Goal: Transaction & Acquisition: Purchase product/service

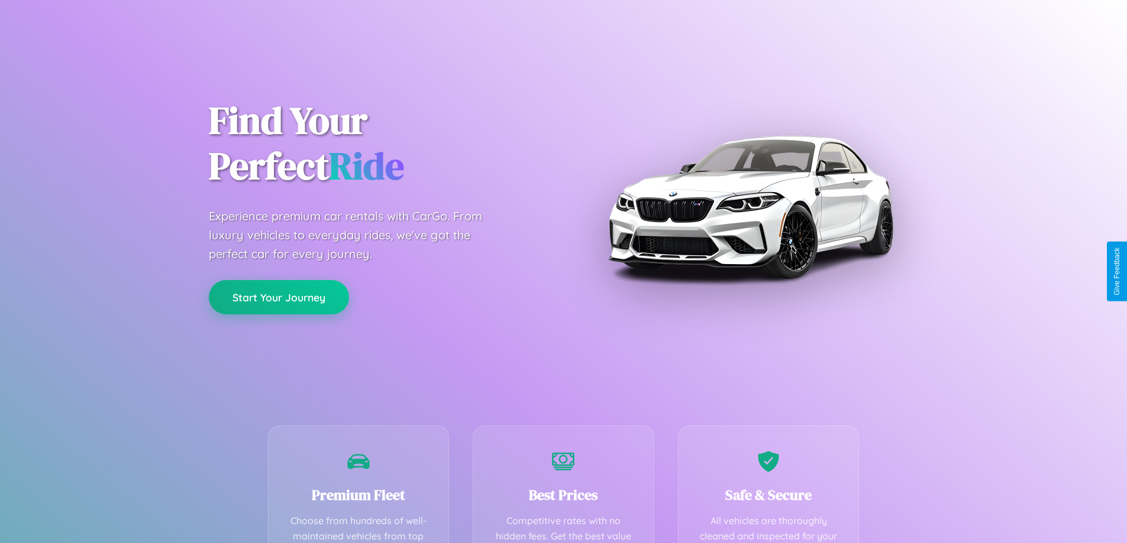
click at [279, 297] on button "Start Your Journey" at bounding box center [279, 297] width 140 height 34
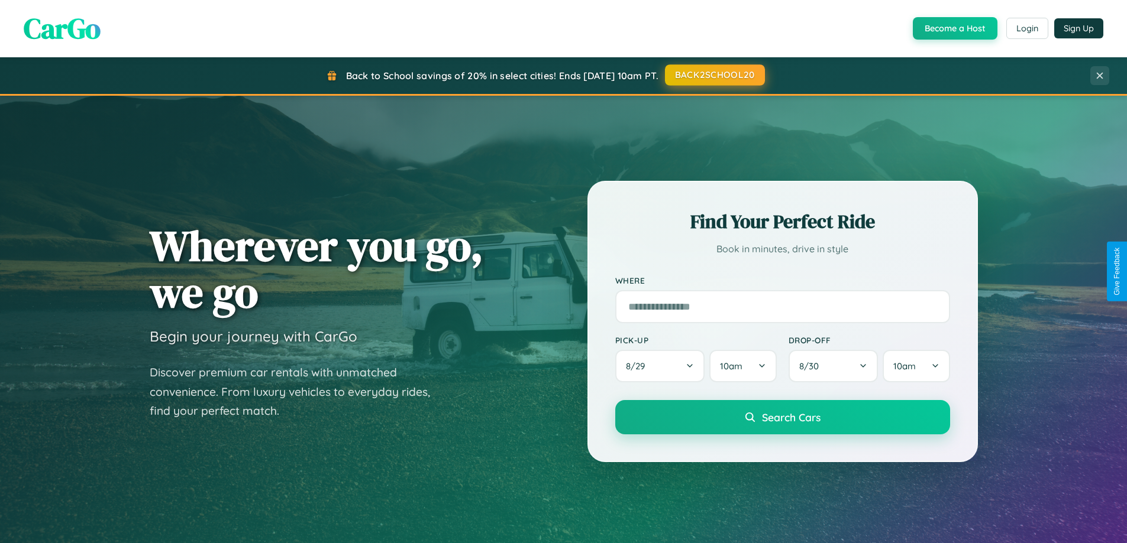
click at [714, 75] on button "BACK2SCHOOL20" at bounding box center [715, 74] width 100 height 21
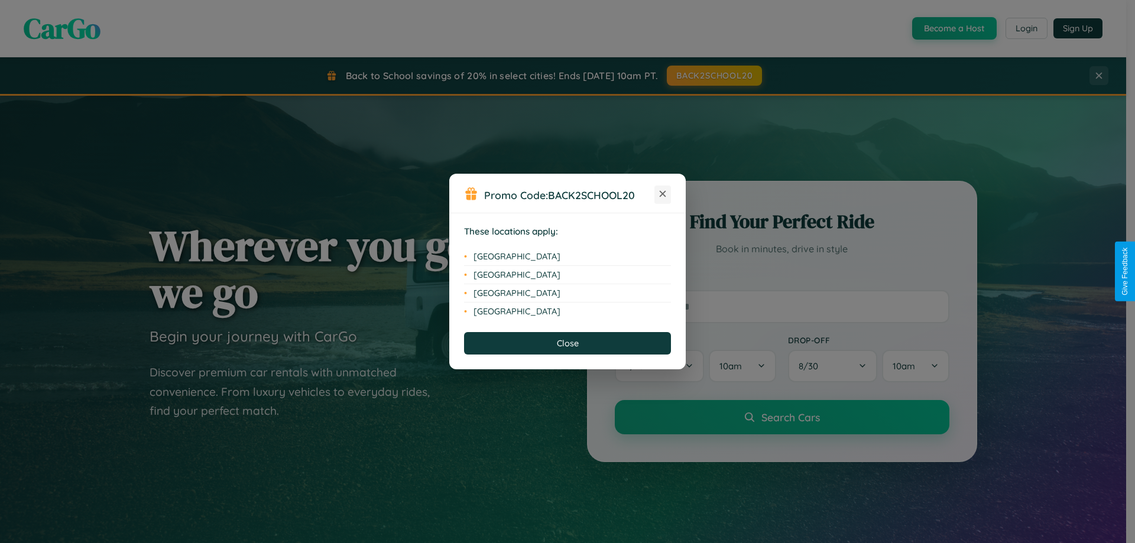
click at [663, 195] on icon at bounding box center [663, 194] width 7 height 7
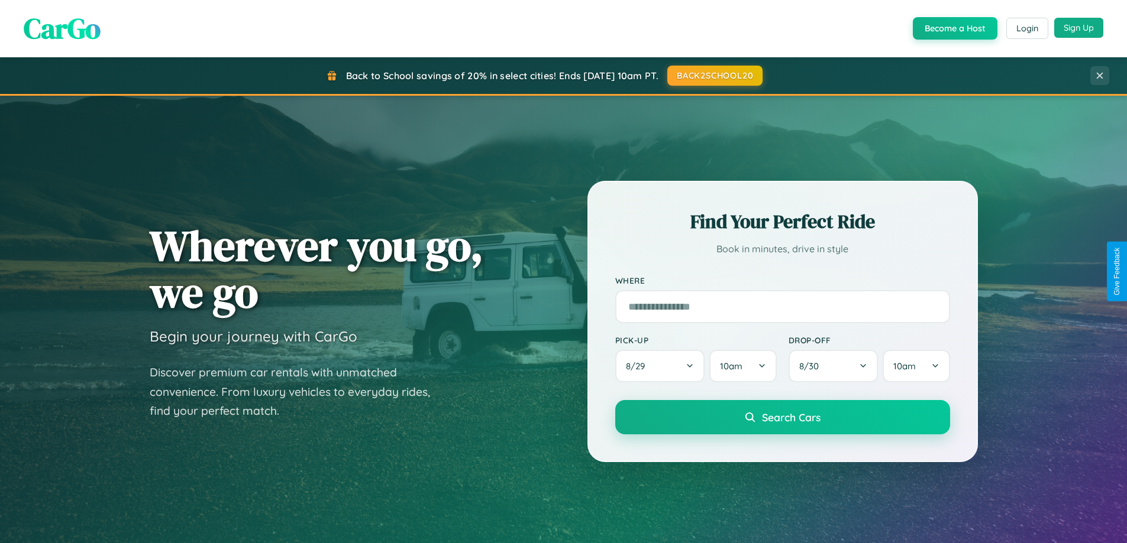
click at [1078, 28] on button "Sign Up" at bounding box center [1078, 28] width 49 height 20
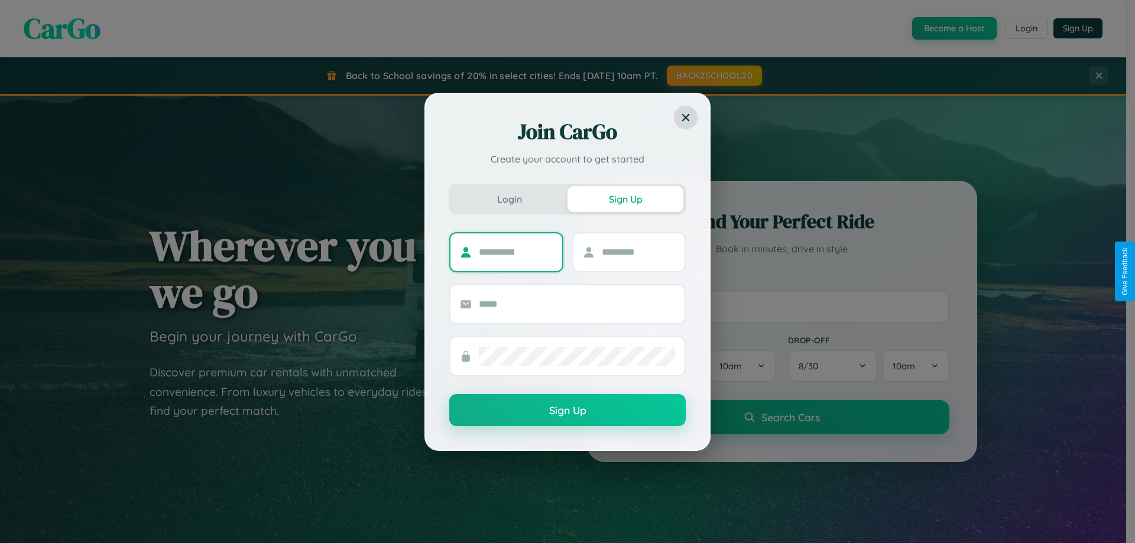
click at [516, 252] on input "text" at bounding box center [516, 252] width 74 height 19
type input "*******"
click at [638, 252] on input "text" at bounding box center [639, 252] width 74 height 19
type input "******"
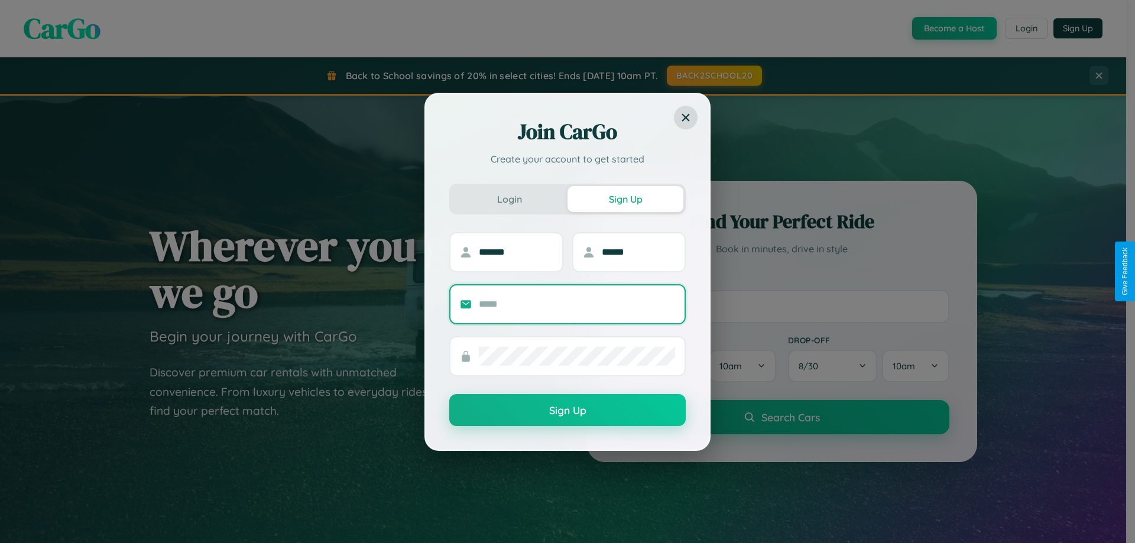
click at [577, 304] on input "text" at bounding box center [577, 304] width 196 height 19
type input "**********"
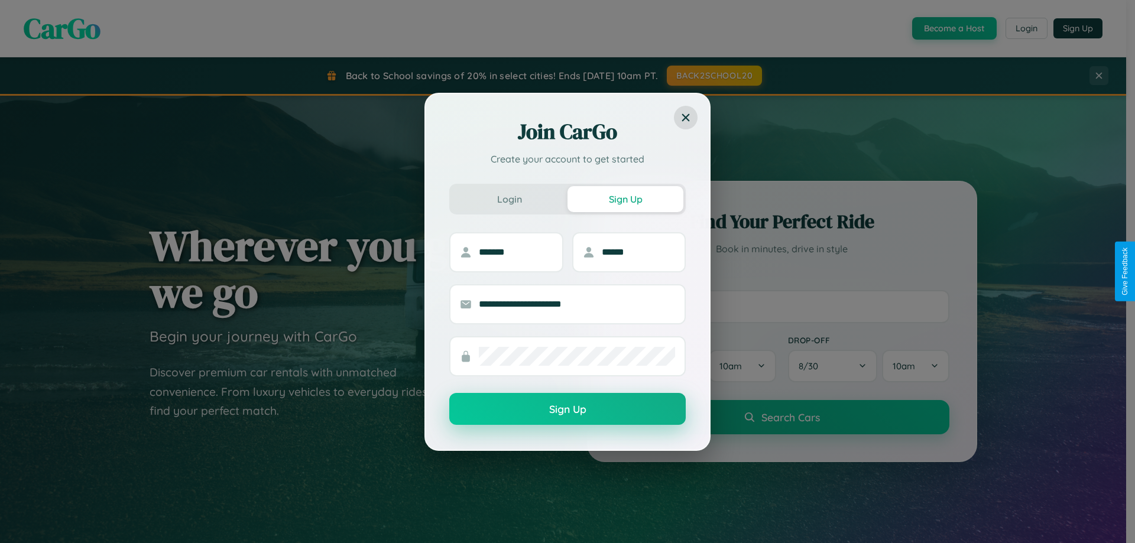
click at [568, 409] on button "Sign Up" at bounding box center [567, 409] width 237 height 32
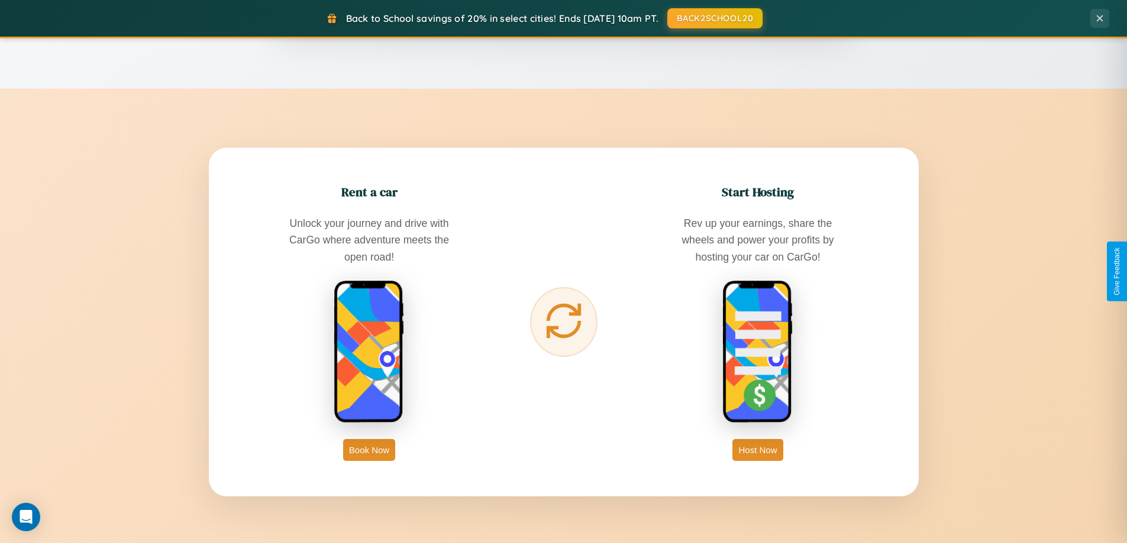
scroll to position [1900, 0]
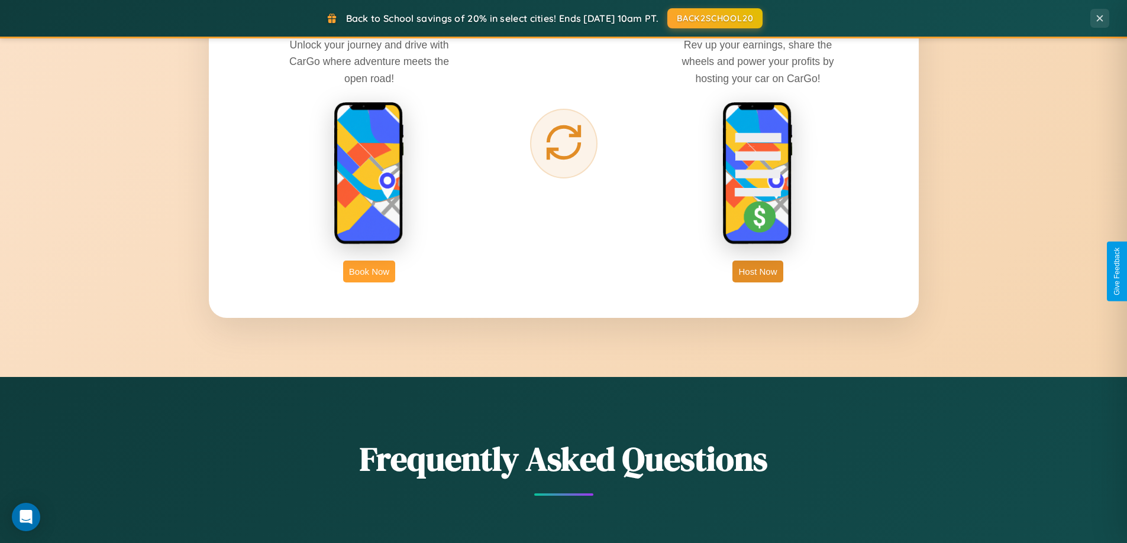
click at [369, 271] on button "Book Now" at bounding box center [369, 272] width 52 height 22
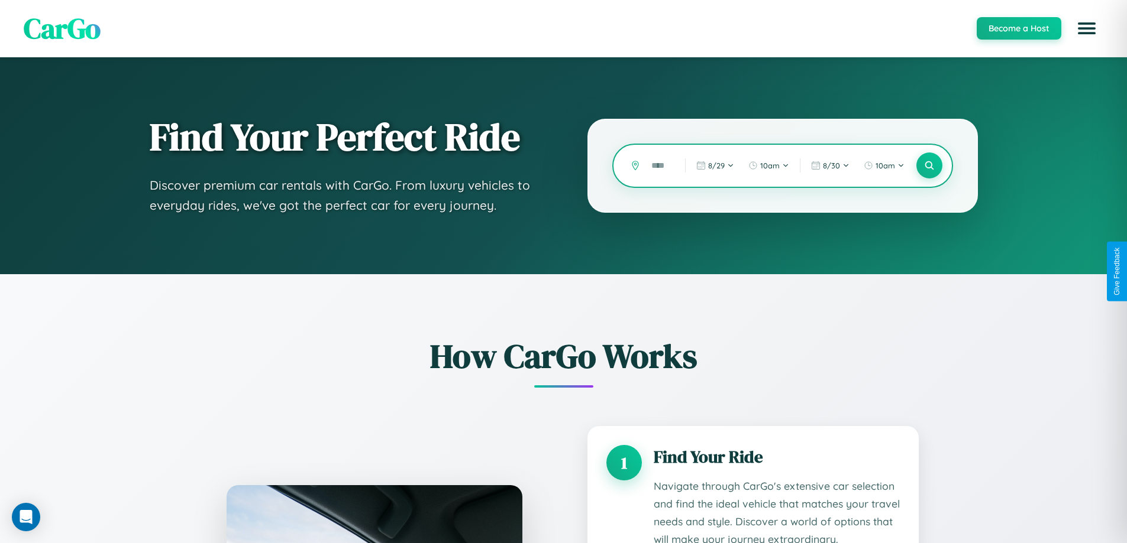
click at [659, 166] on input "text" at bounding box center [659, 166] width 28 height 21
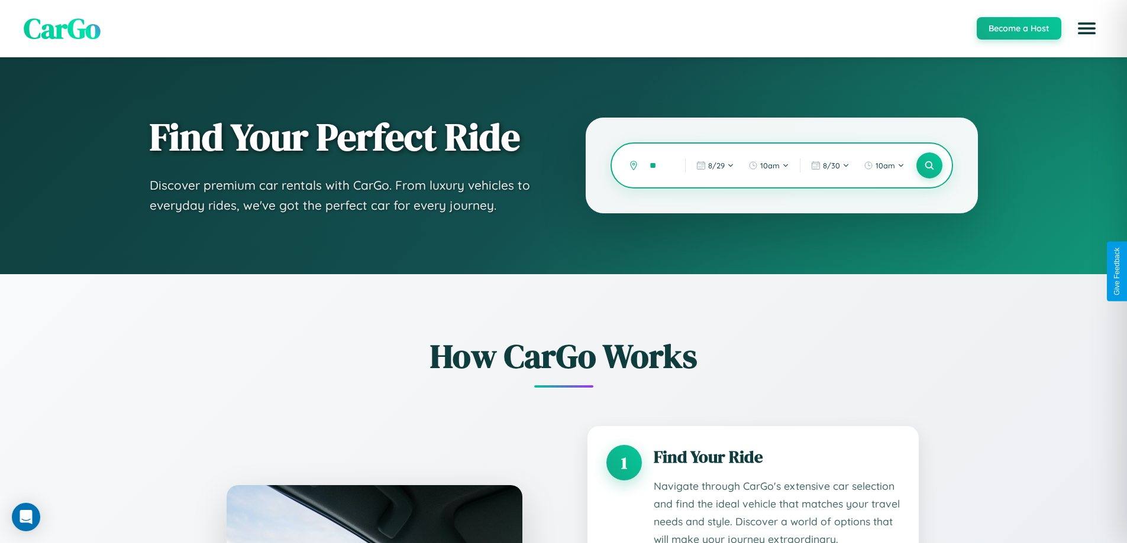
type input "*"
type input "******"
click at [928, 166] on icon at bounding box center [928, 165] width 11 height 11
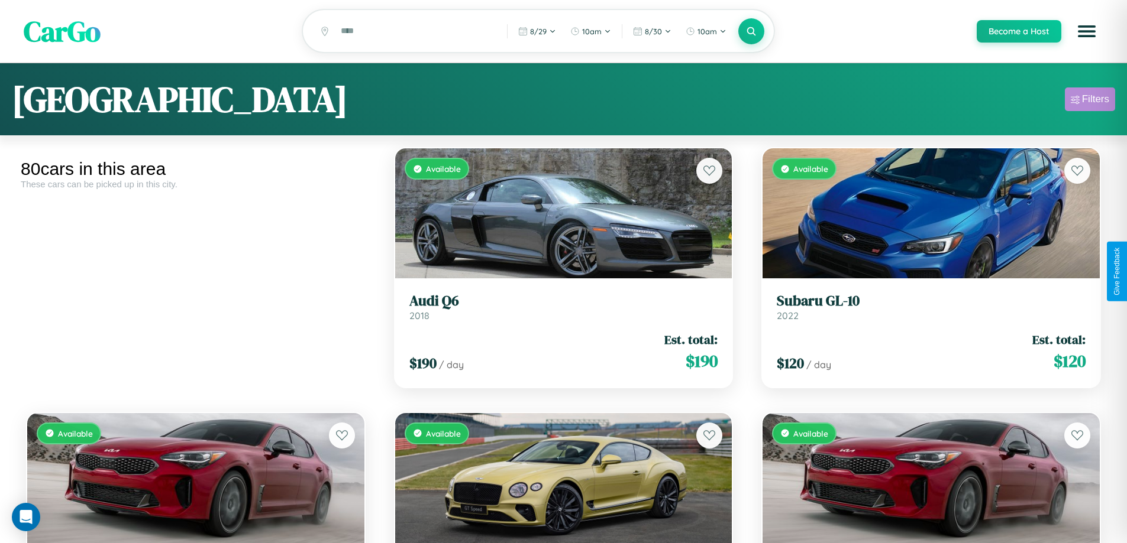
click at [1089, 101] on div "Filters" at bounding box center [1095, 99] width 27 height 12
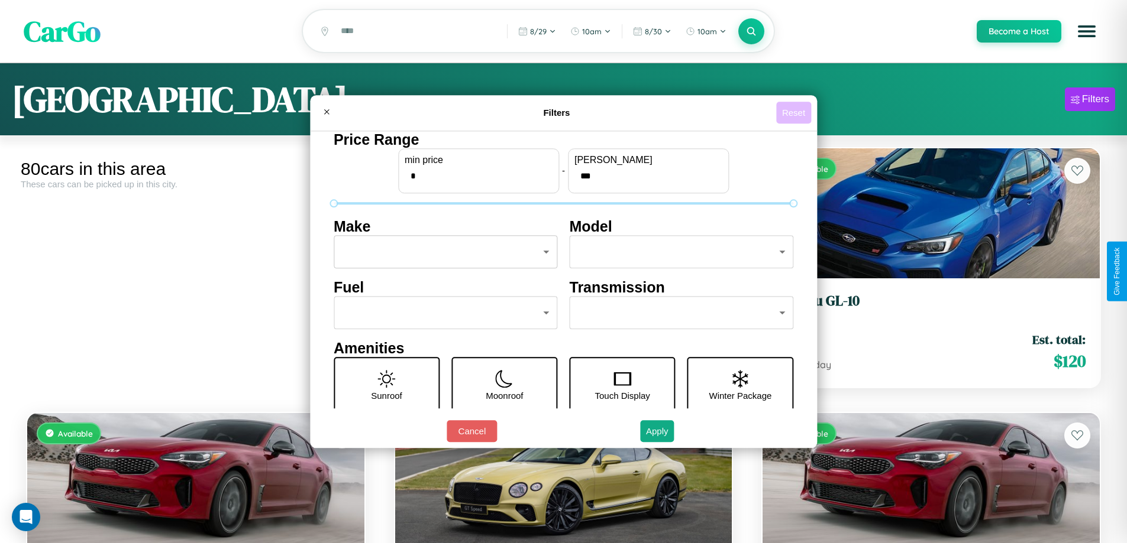
click at [795, 112] on button "Reset" at bounding box center [793, 113] width 35 height 22
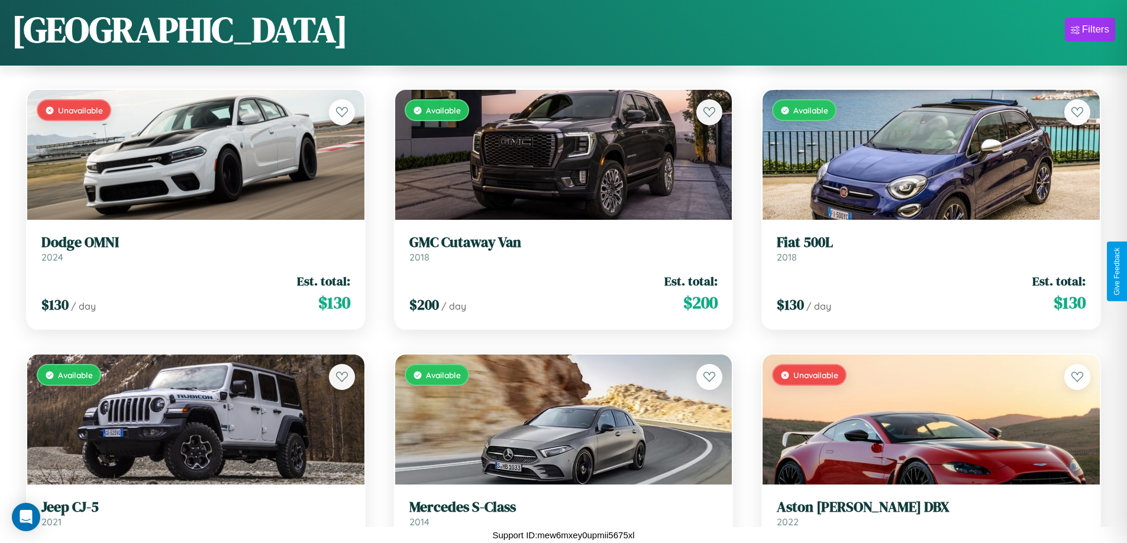
scroll to position [2020, 0]
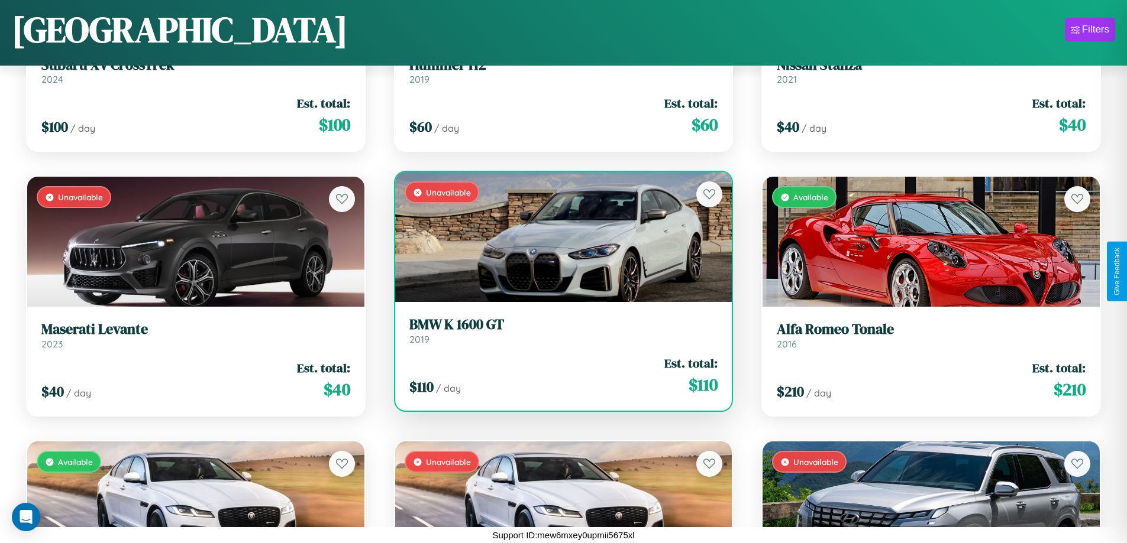
click at [558, 334] on link "BMW K 1600 GT 2019" at bounding box center [563, 330] width 309 height 29
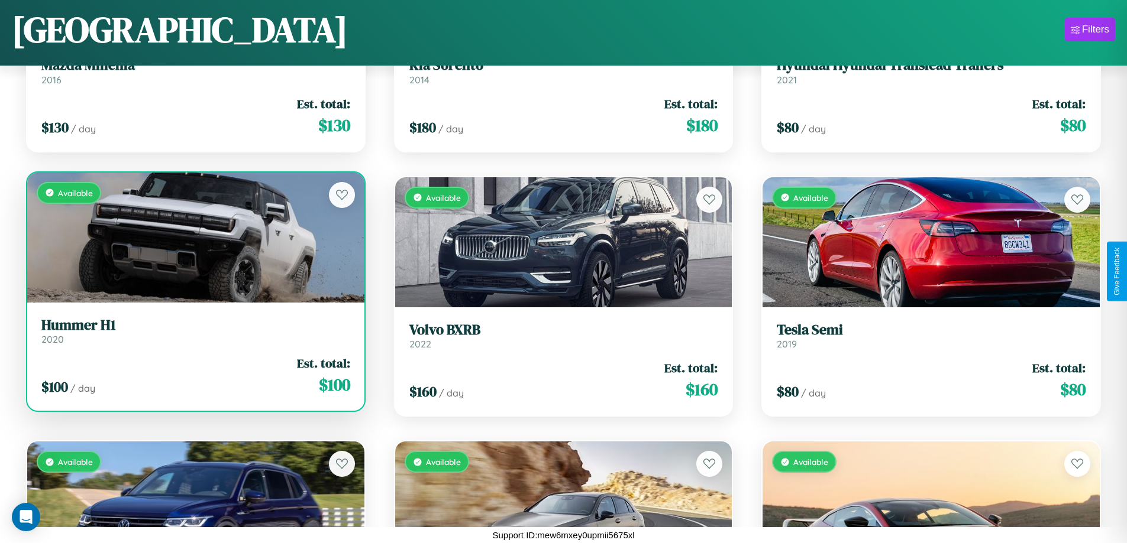
click at [194, 335] on link "Hummer H1 2020" at bounding box center [195, 331] width 309 height 29
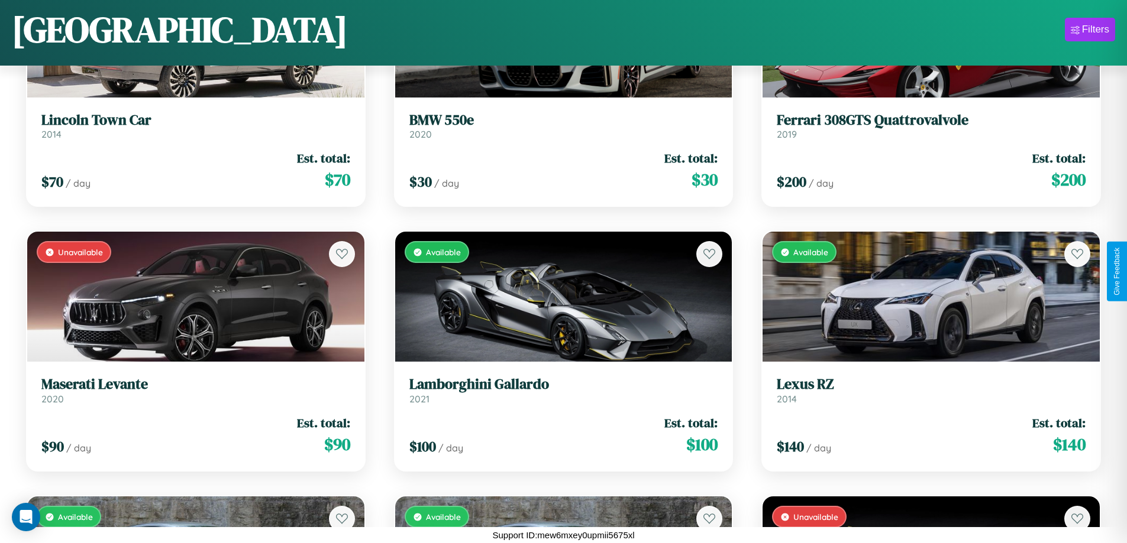
scroll to position [6522, 0]
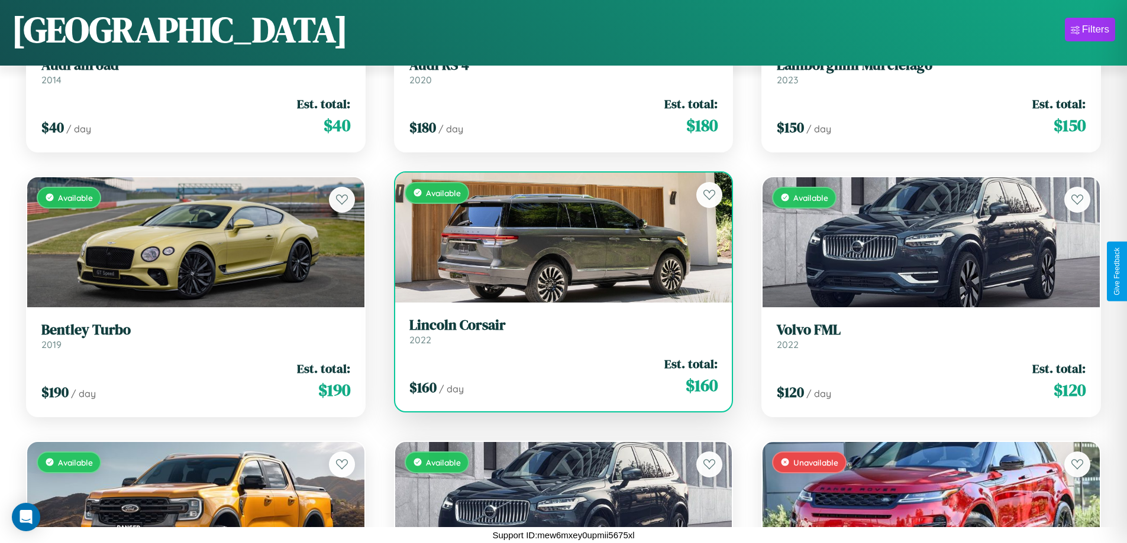
click at [558, 331] on h3 "Lincoln Corsair" at bounding box center [563, 325] width 309 height 17
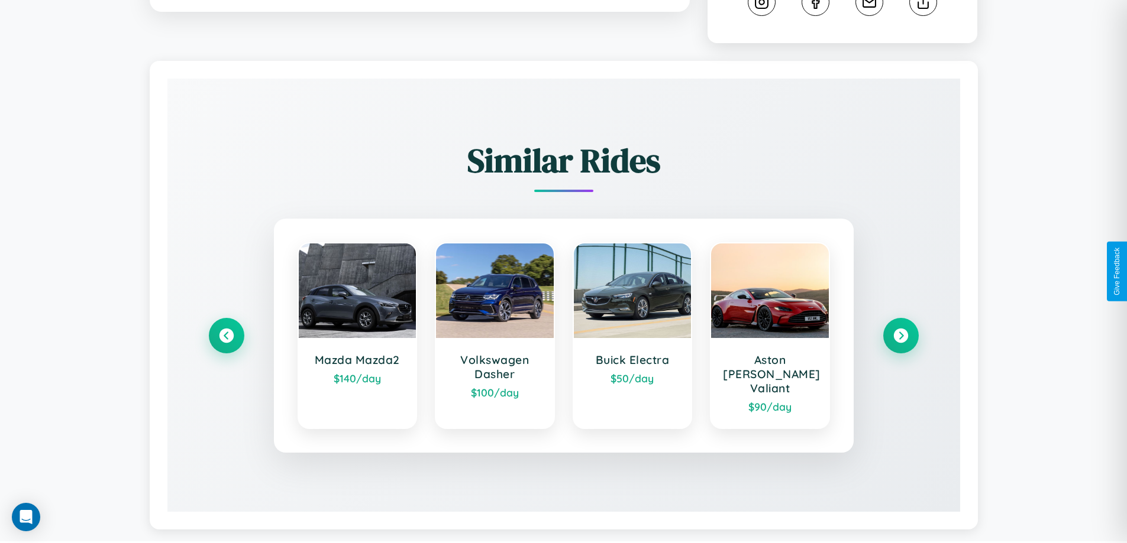
scroll to position [695, 0]
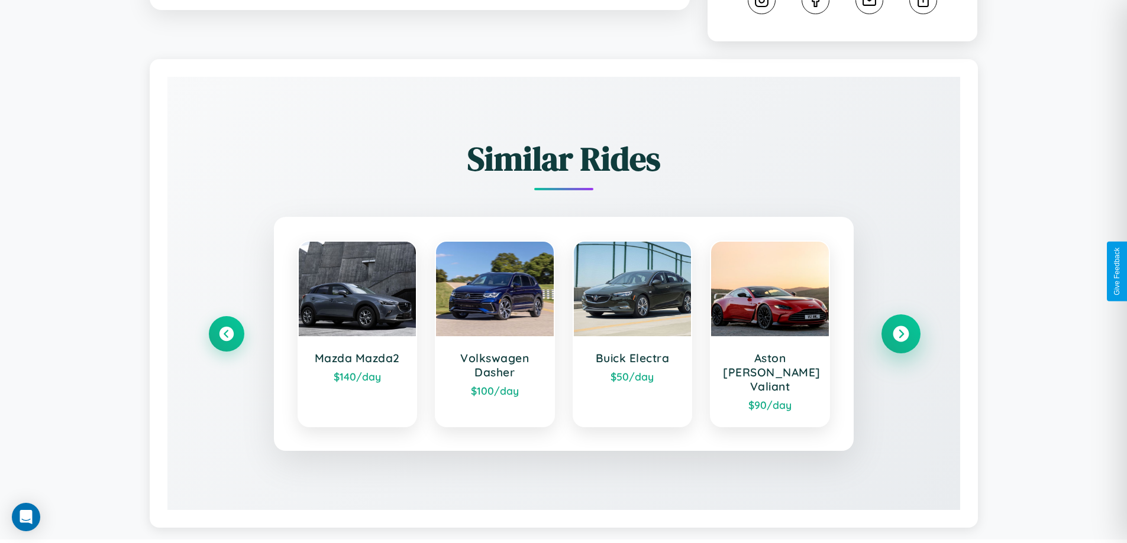
click at [900, 329] on icon at bounding box center [900, 334] width 16 height 16
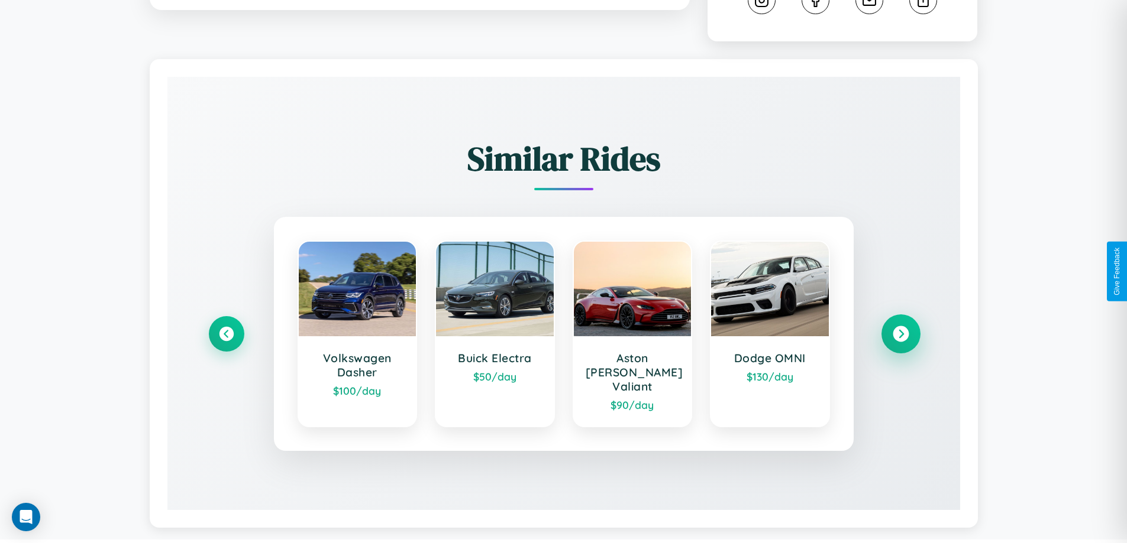
click at [900, 329] on icon at bounding box center [900, 334] width 16 height 16
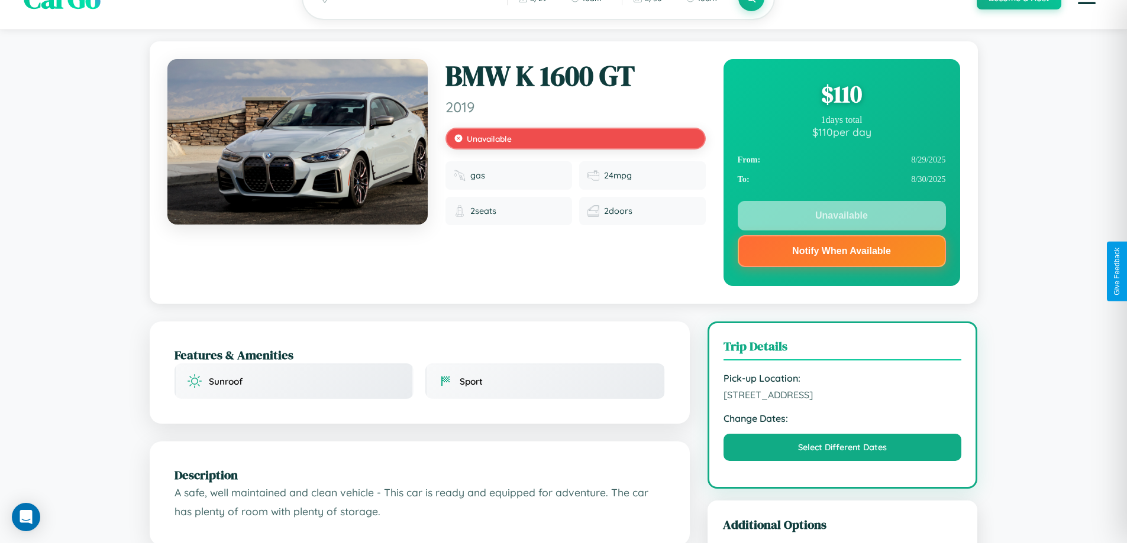
scroll to position [0, 0]
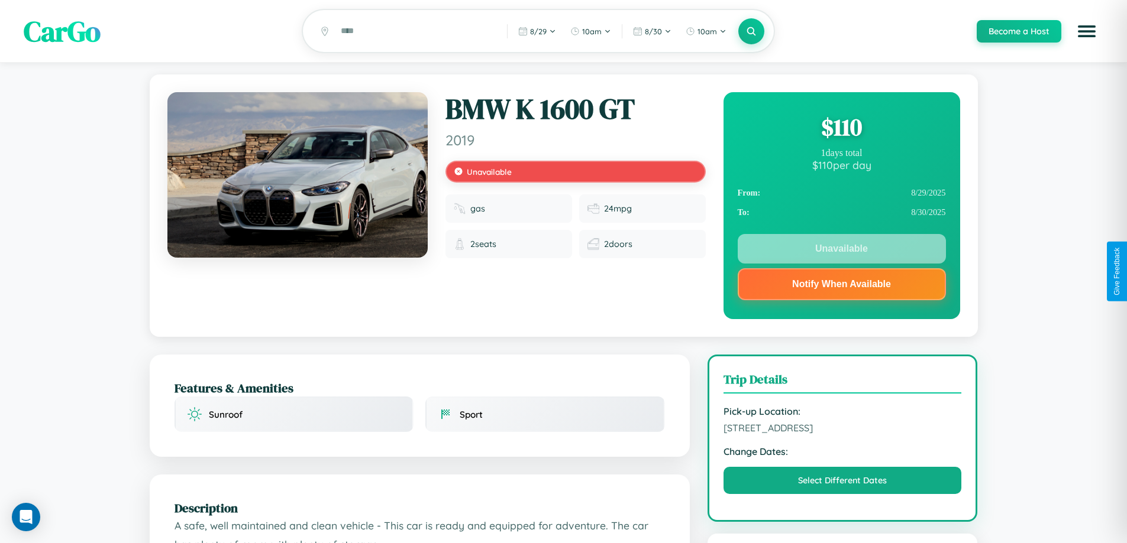
click at [841, 129] on div "$ 110" at bounding box center [841, 127] width 208 height 32
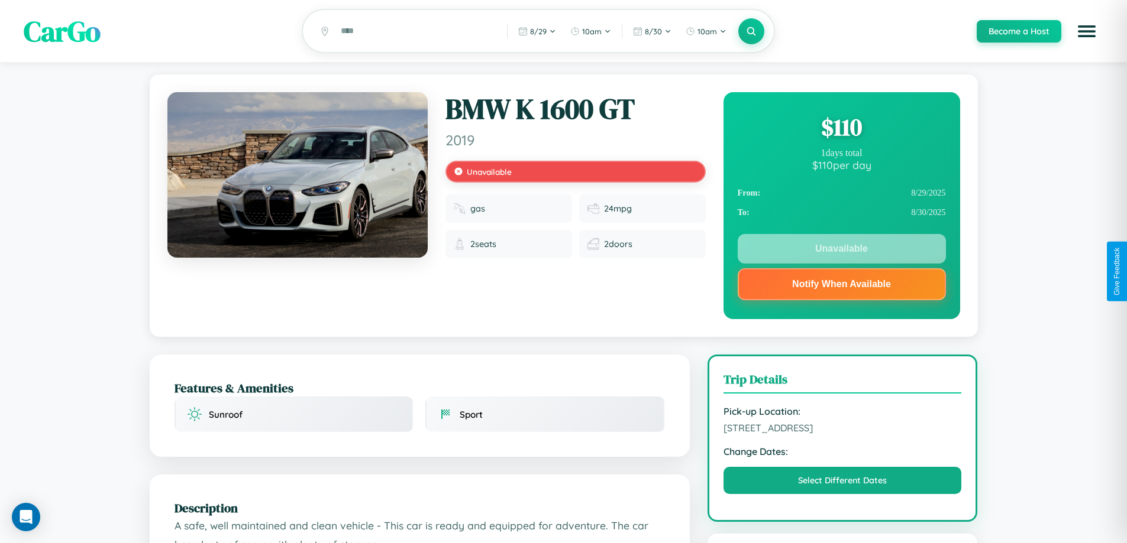
click at [841, 129] on div "$ 110" at bounding box center [841, 127] width 208 height 32
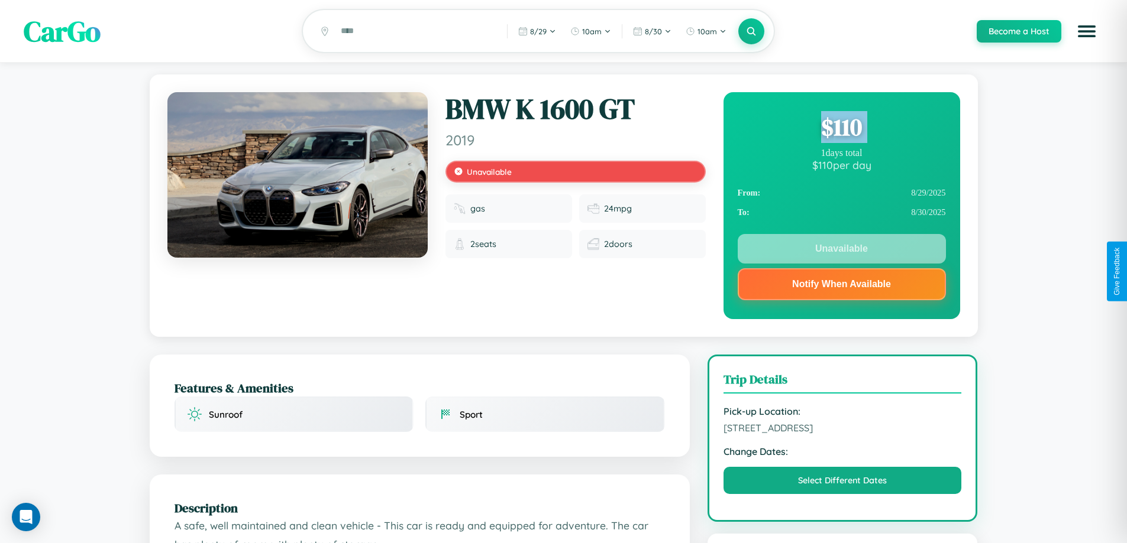
click at [841, 129] on div "$ 110" at bounding box center [841, 127] width 208 height 32
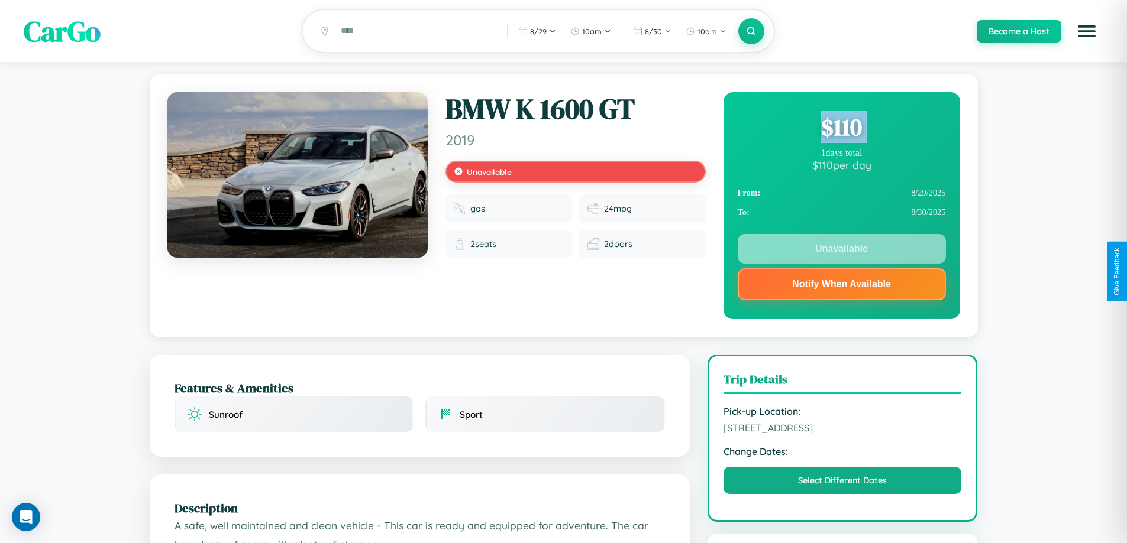
click at [841, 129] on div "$ 110" at bounding box center [841, 127] width 208 height 32
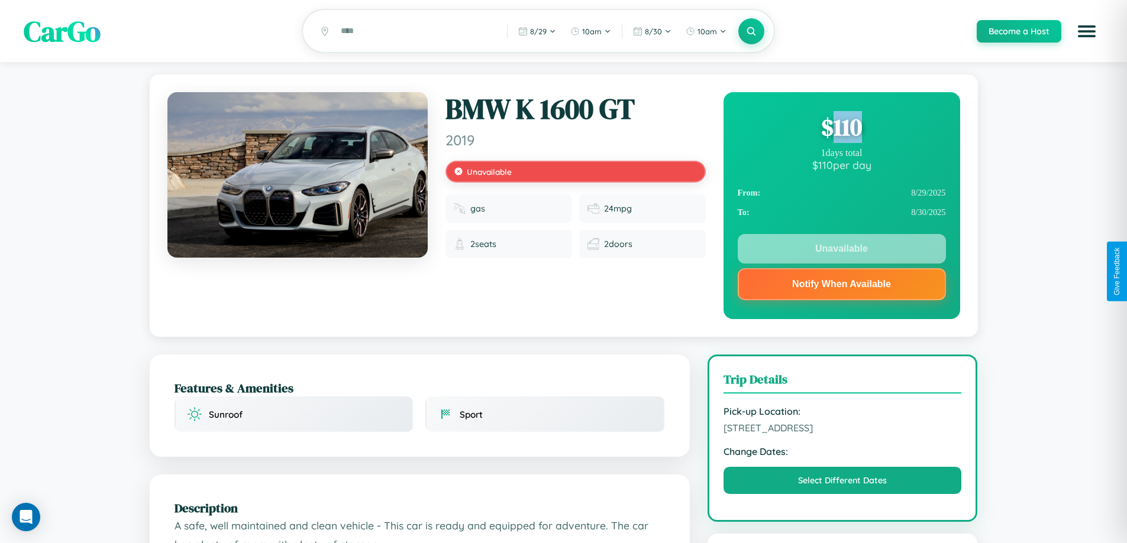
click at [841, 129] on div "$ 110" at bounding box center [841, 127] width 208 height 32
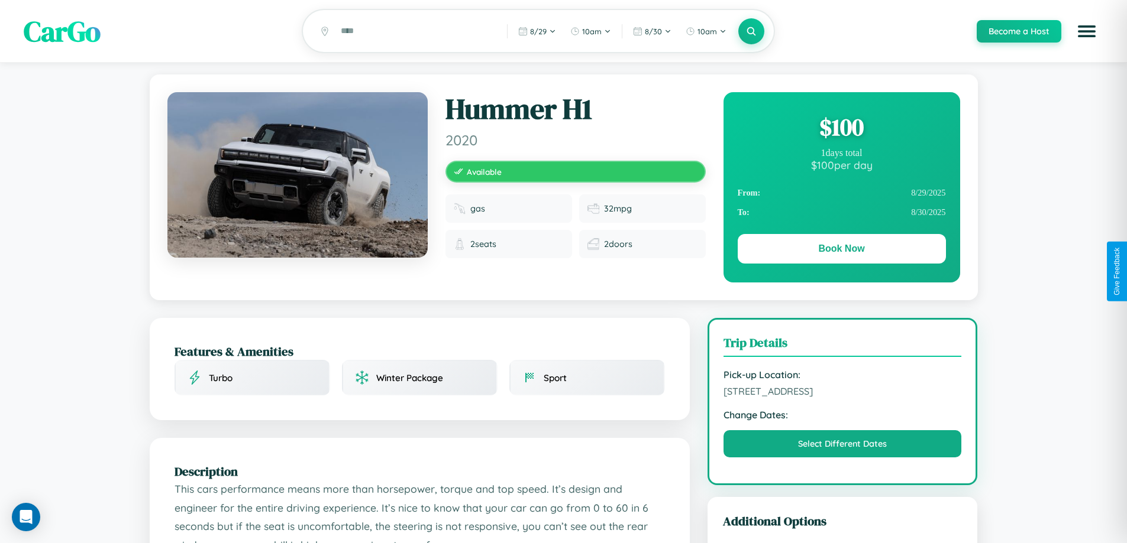
click at [841, 129] on div "$ 100" at bounding box center [841, 127] width 208 height 32
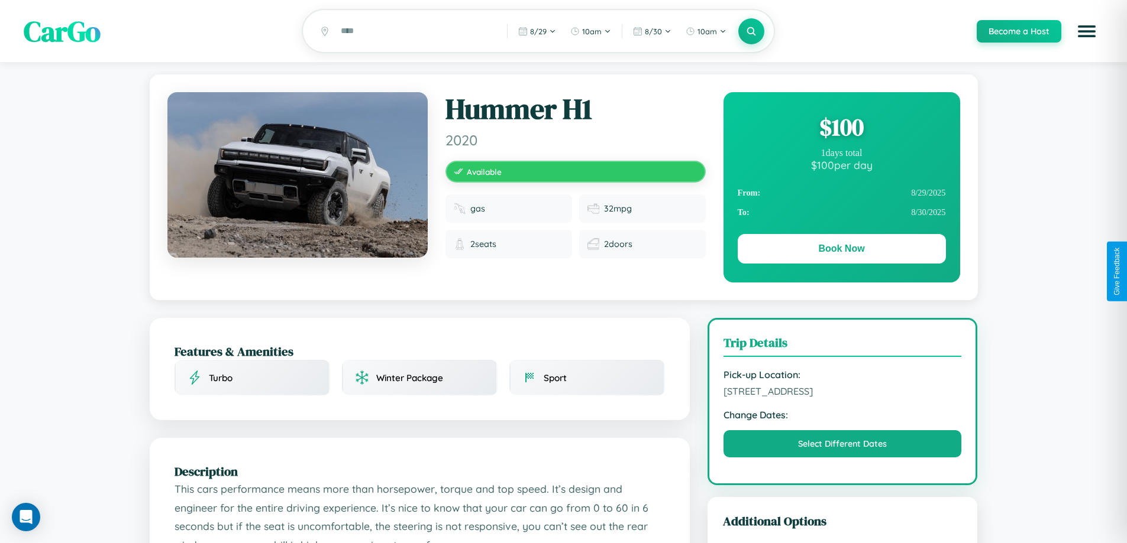
click at [841, 129] on div "$ 100" at bounding box center [841, 127] width 208 height 32
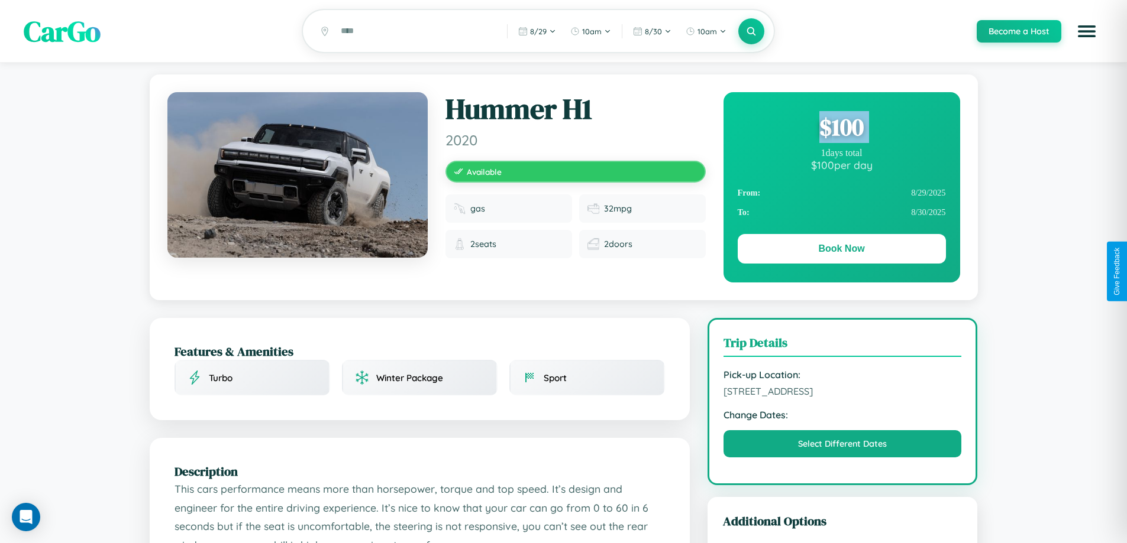
click at [841, 129] on div "$ 100" at bounding box center [841, 127] width 208 height 32
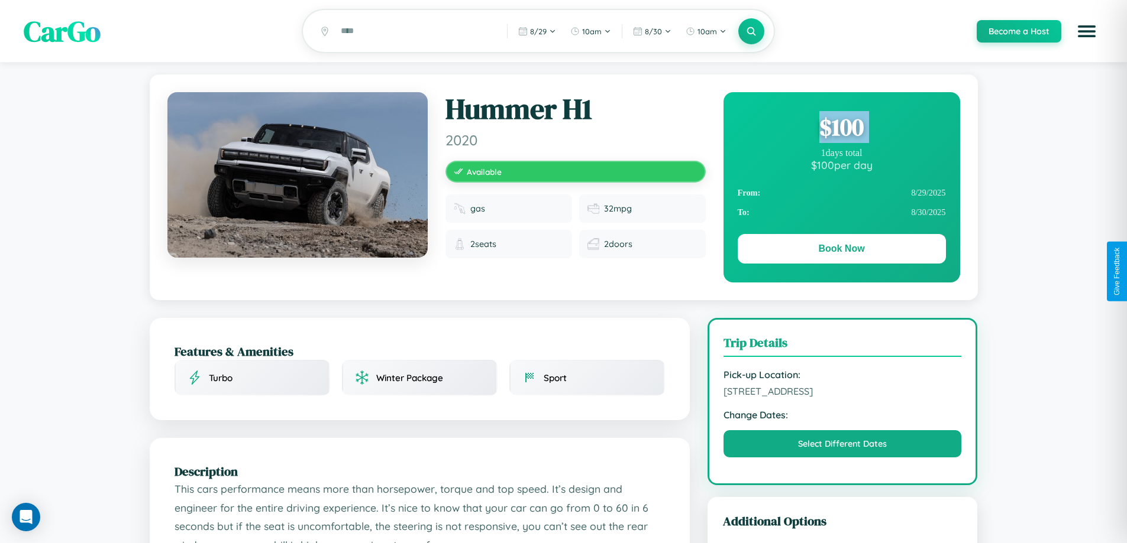
click at [841, 129] on div "$ 100" at bounding box center [841, 127] width 208 height 32
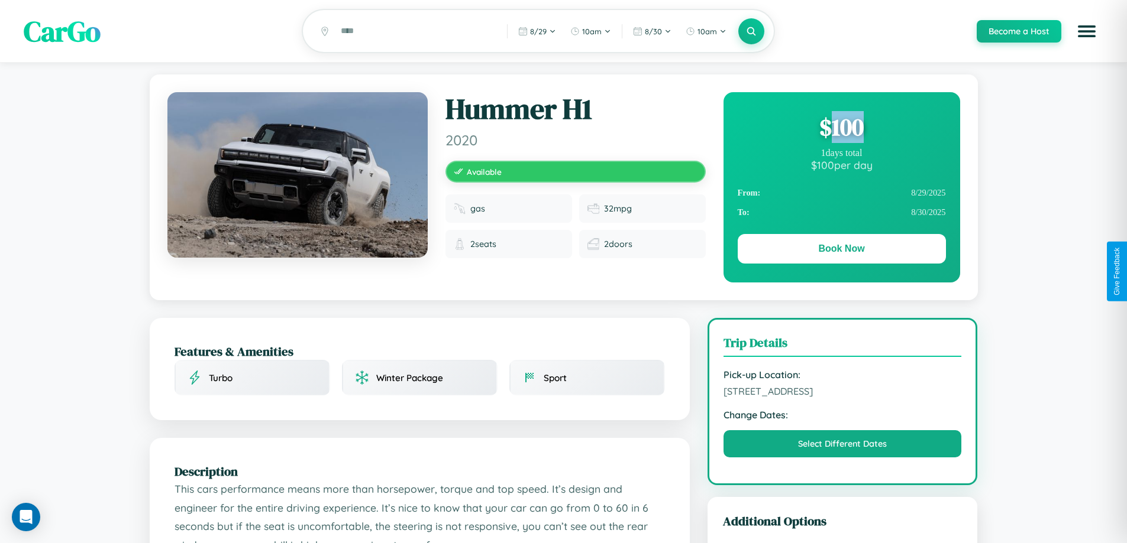
click at [841, 129] on div "$ 100" at bounding box center [841, 127] width 208 height 32
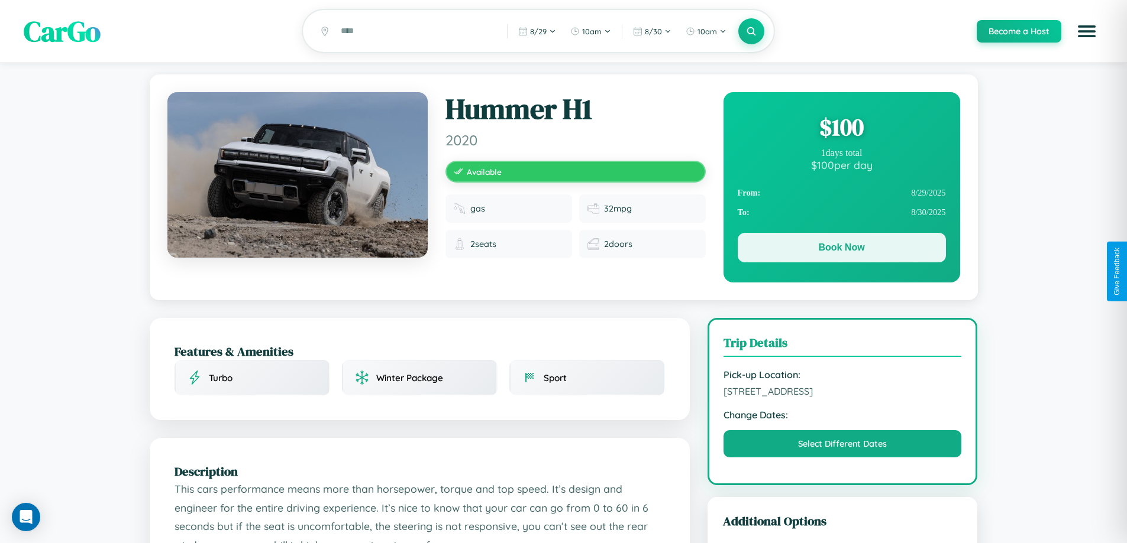
click at [841, 250] on button "Book Now" at bounding box center [841, 248] width 208 height 30
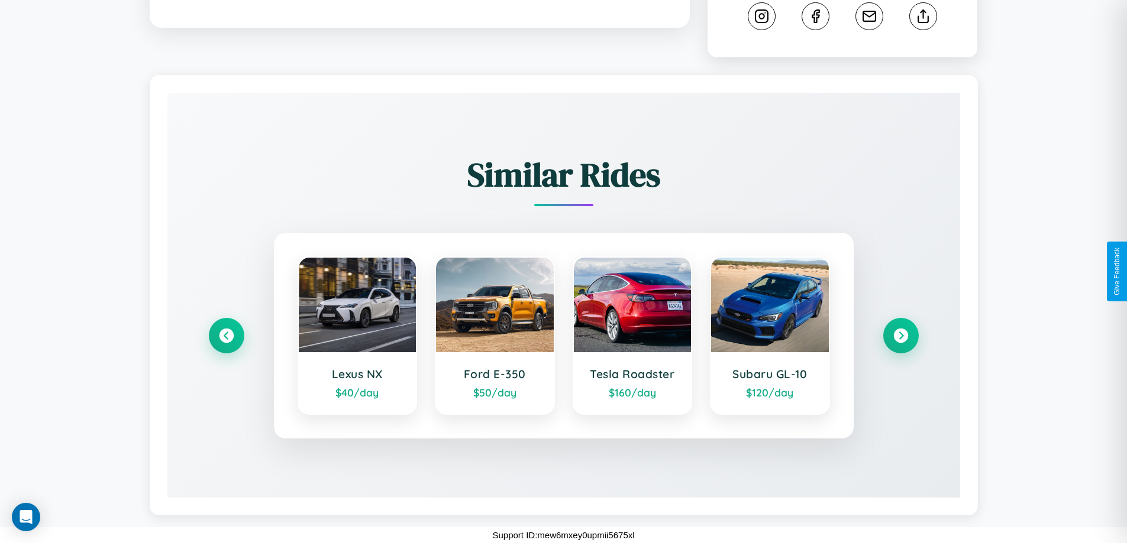
scroll to position [644, 0]
click at [900, 336] on icon at bounding box center [900, 336] width 16 height 16
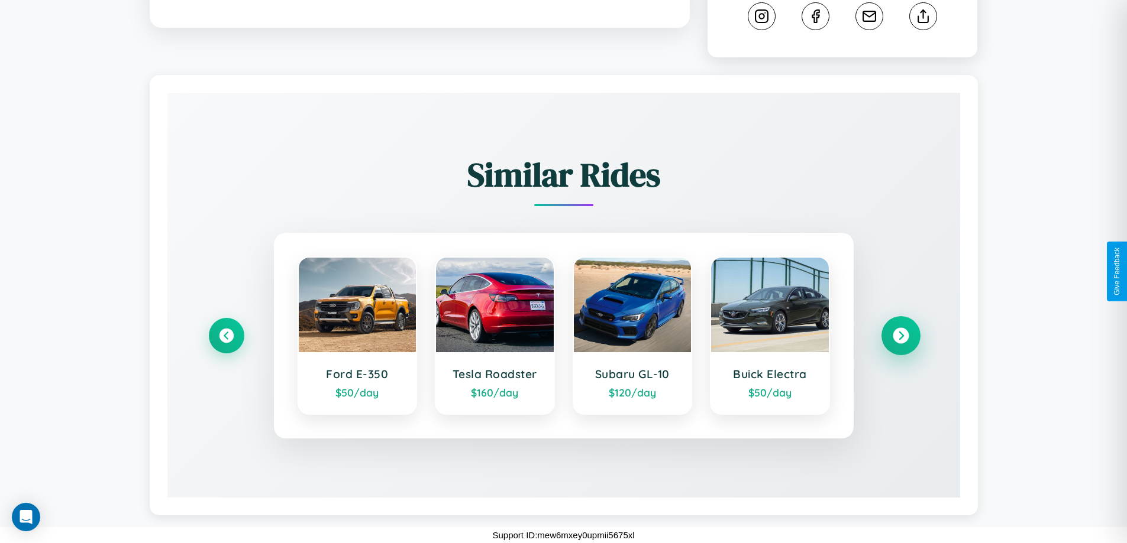
click at [900, 336] on icon at bounding box center [900, 336] width 16 height 16
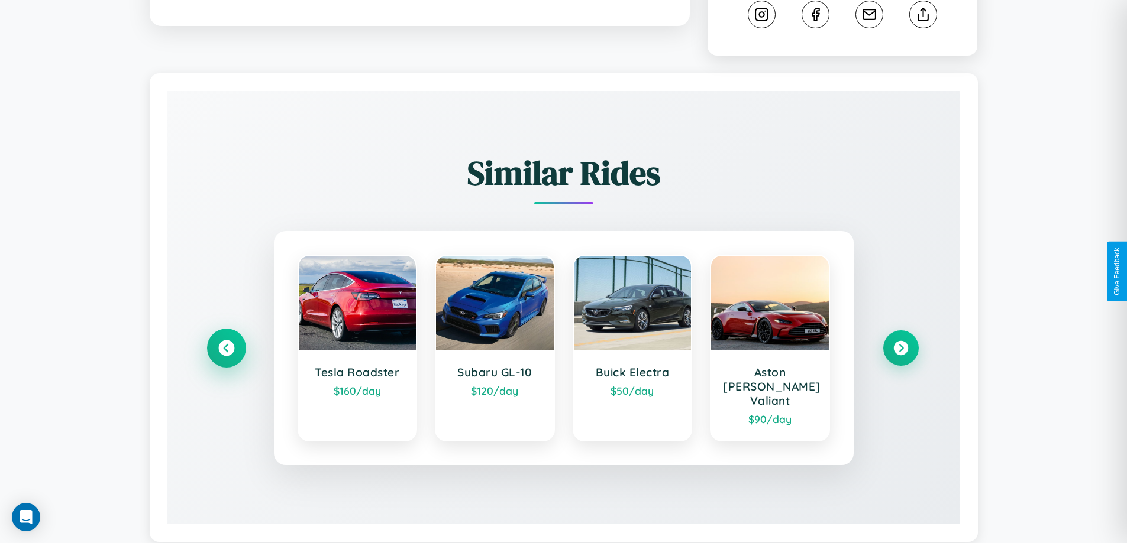
click at [226, 343] on icon at bounding box center [226, 349] width 16 height 16
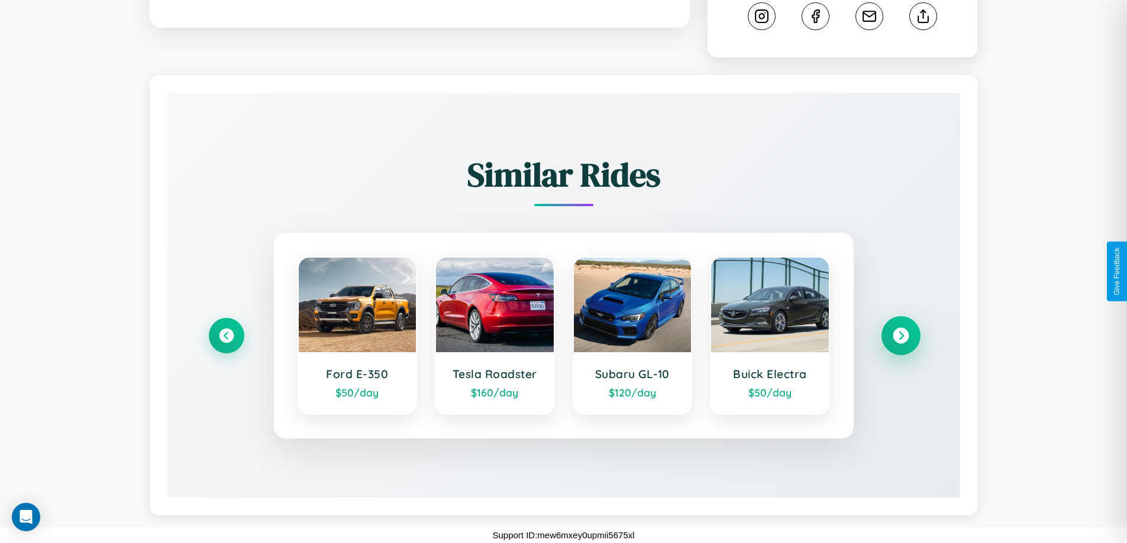
click at [900, 336] on icon at bounding box center [900, 336] width 16 height 16
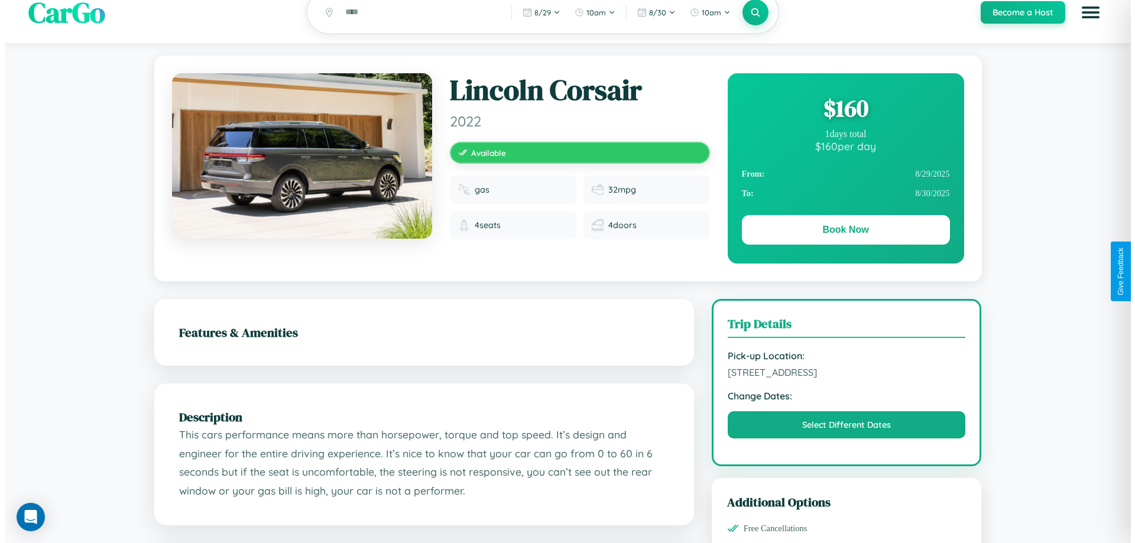
scroll to position [0, 0]
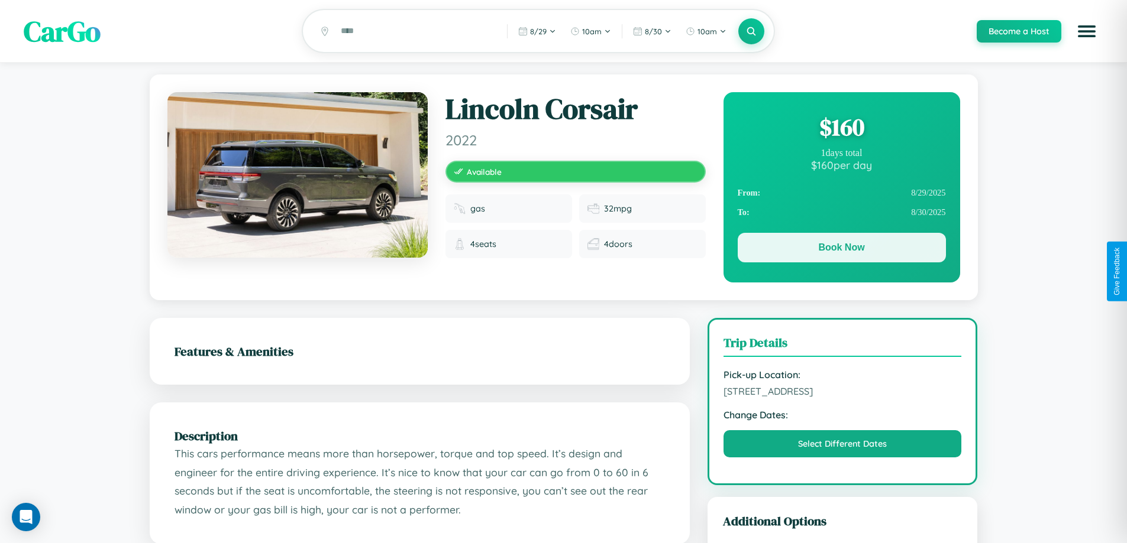
click at [841, 250] on button "Book Now" at bounding box center [841, 248] width 208 height 30
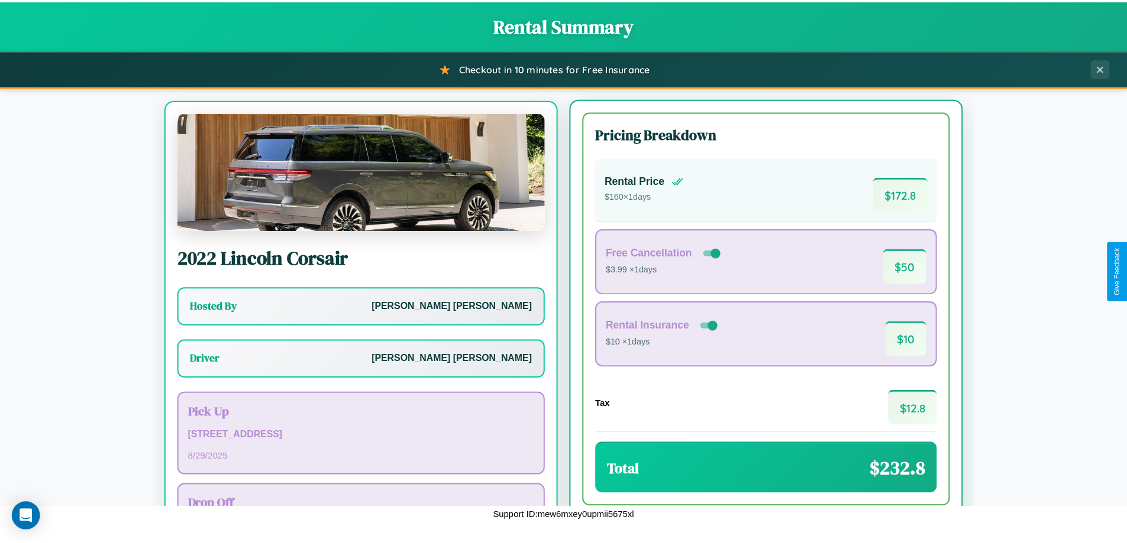
scroll to position [55, 0]
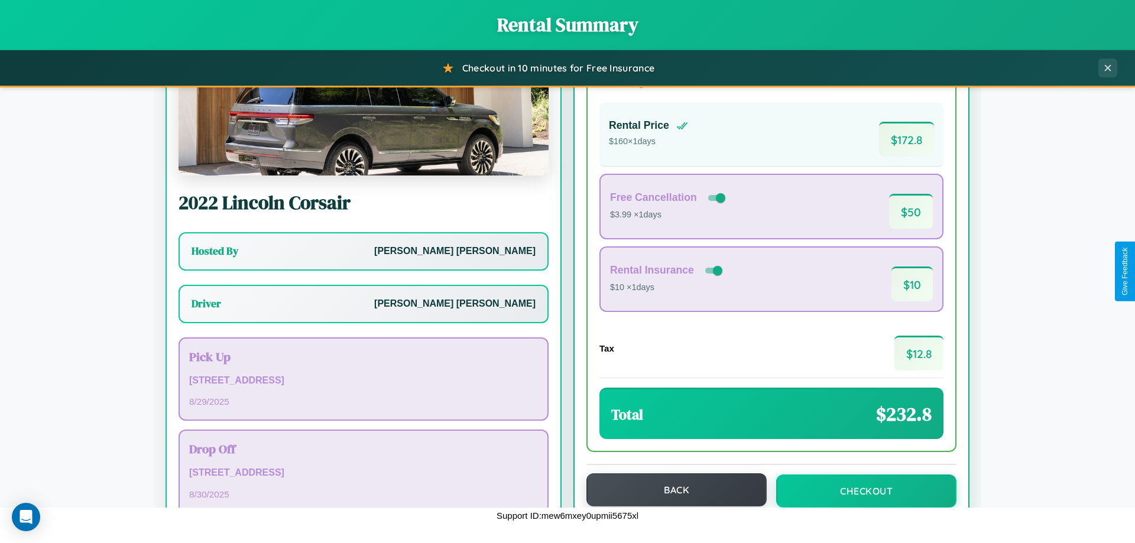
click at [671, 491] on button "Back" at bounding box center [677, 490] width 180 height 33
